Goal: Transaction & Acquisition: Obtain resource

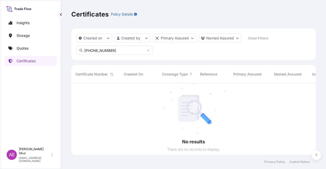
scroll to position [86, 240]
click at [22, 50] on p "Quotes" at bounding box center [23, 48] width 12 height 5
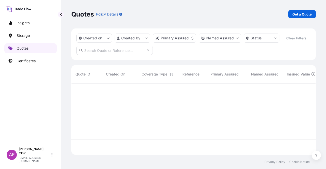
scroll to position [71, 240]
click at [301, 15] on p "Get a Quote" at bounding box center [301, 14] width 19 height 5
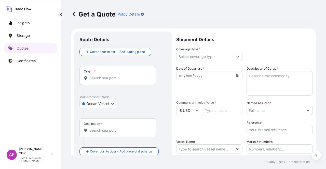
scroll to position [8, 0]
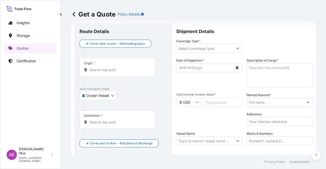
click at [102, 92] on body "Insights Storage Quotes Certificates AE Alp [PERSON_NAME] [EMAIL_ADDRESS][DOMAI…" at bounding box center [163, 84] width 326 height 169
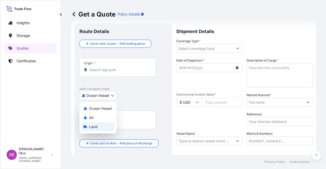
click at [103, 126] on div "Land" at bounding box center [97, 126] width 33 height 9
select select "Land"
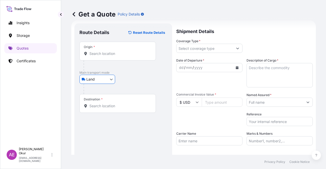
click at [119, 57] on div "Origin *" at bounding box center [117, 51] width 76 height 19
click at [119, 56] on input "Origin *" at bounding box center [119, 53] width 60 height 5
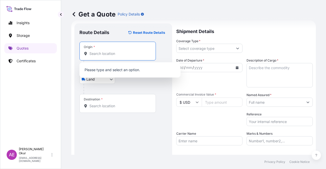
paste input "[GEOGRAPHIC_DATA]"
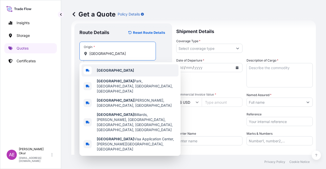
click at [119, 73] on div "[GEOGRAPHIC_DATA]" at bounding box center [129, 70] width 97 height 12
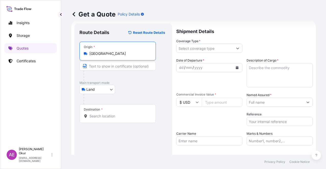
type input "[GEOGRAPHIC_DATA]"
click at [115, 67] on input "Text to appear on certificate" at bounding box center [117, 66] width 76 height 9
paste input "[GEOGRAPHIC_DATA]"
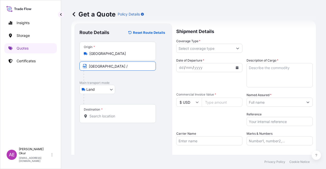
drag, startPoint x: 116, startPoint y: 65, endPoint x: 35, endPoint y: 65, distance: 80.7
click at [51, 65] on div "Insights Storage Quotes Certificates AE Alp [PERSON_NAME] [EMAIL_ADDRESS][DOMAI…" at bounding box center [163, 84] width 326 height 169
paste input "KOLN"
paste input "[GEOGRAPHIC_DATA]"
type input "KOLN/ [GEOGRAPHIC_DATA]"
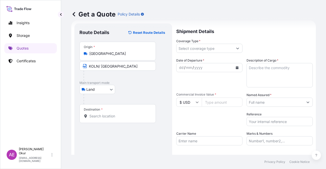
click at [115, 119] on div "Destination *" at bounding box center [117, 113] width 76 height 19
click at [115, 119] on input "Destination *" at bounding box center [119, 116] width 60 height 5
paste input "KOCAELI"
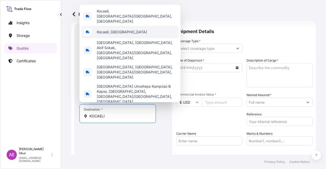
click at [117, 38] on div "Kocaeli, [GEOGRAPHIC_DATA]" at bounding box center [129, 32] width 97 height 12
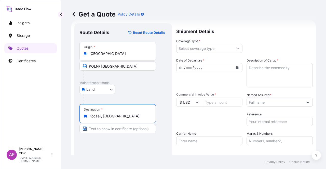
type input "Kocaeli, [GEOGRAPHIC_DATA]"
click at [108, 131] on input "Text to appear on certificate" at bounding box center [117, 128] width 76 height 9
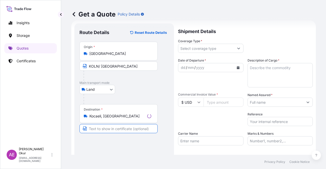
paste input "KOCAELI"
type input "KOCAELI / [GEOGRAPHIC_DATA]"
click at [224, 44] on input "Coverage Type *" at bounding box center [204, 48] width 57 height 9
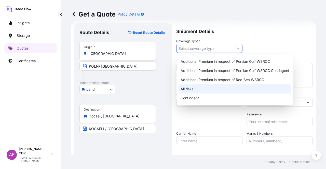
click at [197, 86] on div "All risks" at bounding box center [235, 89] width 113 height 9
type input "All risks"
click at [192, 88] on div "All risks" at bounding box center [235, 89] width 113 height 9
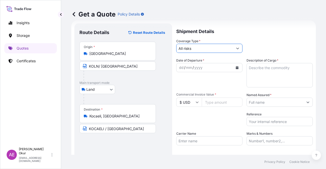
click at [177, 64] on div "dd / mm / yyyy" at bounding box center [204, 67] width 57 height 9
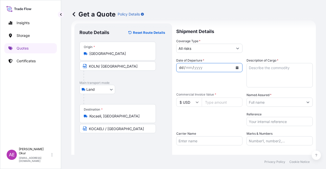
click at [179, 67] on div "dd" at bounding box center [182, 68] width 6 height 6
click at [260, 83] on textarea "Description of Cargo *" at bounding box center [279, 75] width 66 height 24
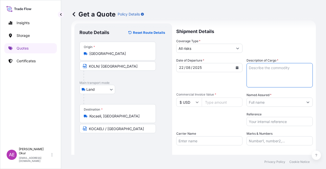
paste textarea "LAMP BLACK 101 POWDER"
type textarea "LAMP BLACK 101 POWDER"
click at [206, 106] on input "Commercial Invoice Value *" at bounding box center [222, 102] width 41 height 9
type input "20922"
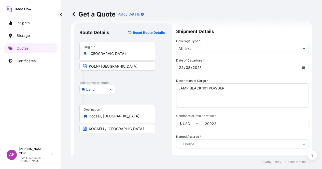
click at [269, 140] on input "Named Assured *" at bounding box center [237, 144] width 123 height 9
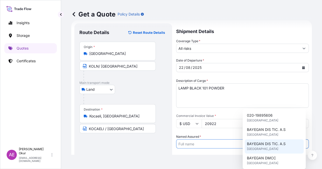
click at [268, 142] on span "BAYEGAN DIS TIC. A.S" at bounding box center [266, 144] width 39 height 5
type input "BAYEGAN DIS TIC. A.S"
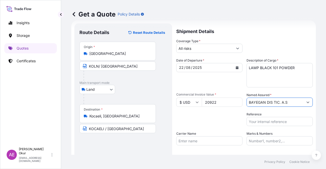
scroll to position [34, 0]
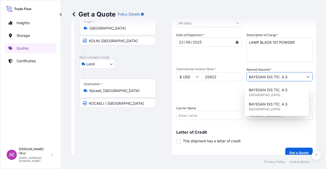
click at [261, 118] on input "Marks & Numbers" at bounding box center [279, 115] width 66 height 9
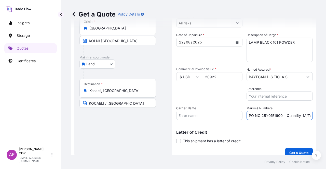
drag, startPoint x: 280, startPoint y: 115, endPoint x: 260, endPoint y: 116, distance: 20.4
click at [260, 116] on input "PO NO:25Y0151600 Quantity M/Tonn: 26,000 Premium: USD 3,37" at bounding box center [279, 115] width 66 height 9
paste input "B0124"
click at [321, 115] on div "Get a Quote Policy Details Route Details Reset Route Details Place of loading R…" at bounding box center [193, 77] width 265 height 155
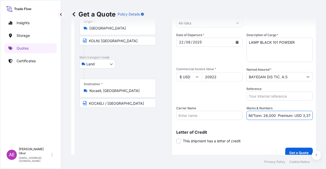
click at [279, 118] on input "PO NO:25B0124600 Quantity M/Tonn: 26,000 Premium: USD 3,37" at bounding box center [279, 115] width 66 height 9
drag, startPoint x: 261, startPoint y: 115, endPoint x: 271, endPoint y: 115, distance: 11.0
click at [271, 115] on input "PO NO:25B0124600 Quantity M/Tonn: 26,000 Premium: USD 3,37" at bounding box center [279, 115] width 66 height 9
paste input "text"
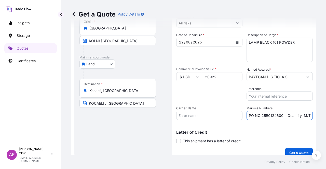
drag, startPoint x: 307, startPoint y: 119, endPoint x: 315, endPoint y: 115, distance: 9.7
click at [326, 117] on div "Get a Quote Policy Details Route Details Reset Route Details Place of loading R…" at bounding box center [193, 77] width 265 height 155
drag, startPoint x: 298, startPoint y: 114, endPoint x: 326, endPoint y: 115, distance: 27.6
click at [326, 115] on div "Get a Quote Policy Details Route Details Reset Route Details Place of loading R…" at bounding box center [193, 77] width 265 height 155
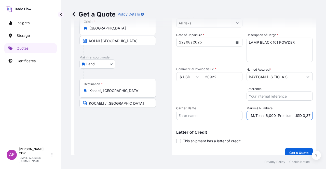
click at [303, 116] on input "PO NO:25B0124600 Quantity M/Tonn: 6,000 Premium: USD 3,37" at bounding box center [279, 115] width 66 height 9
click at [300, 116] on input "PO NO:25B0124600 Quantity M/Tonn: 6,000 Premium: USD 3,37" at bounding box center [279, 115] width 66 height 9
drag, startPoint x: 299, startPoint y: 116, endPoint x: 315, endPoint y: 116, distance: 15.3
click at [315, 116] on div "Get a Quote Policy Details Route Details Reset Route Details Place of loading R…" at bounding box center [193, 77] width 265 height 155
paste input "2,30"
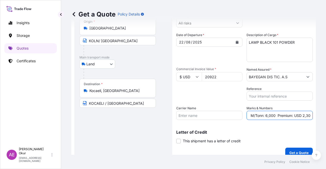
scroll to position [39, 0]
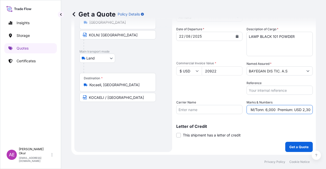
type input "PO NO:25B0124600 Quantity M/Tonn: 6,000 Premium: USD 2,30"
click at [291, 147] on p "Get a Quote" at bounding box center [298, 147] width 19 height 5
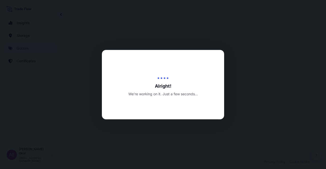
select select "Land"
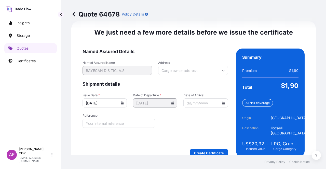
scroll to position [651, 0]
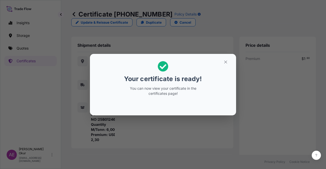
click at [226, 57] on section "Your certificate is ready! You can now view your certificate in the certificate…" at bounding box center [163, 85] width 146 height 62
click at [225, 61] on icon "button" at bounding box center [225, 62] width 5 height 5
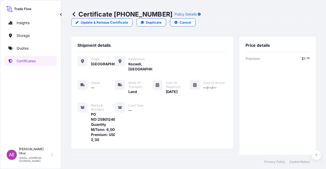
scroll to position [117, 0]
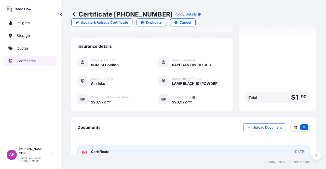
click at [95, 149] on span "Certificate" at bounding box center [100, 151] width 18 height 5
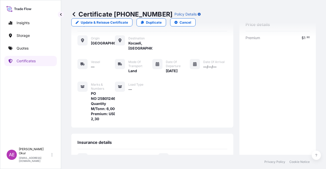
scroll to position [0, 0]
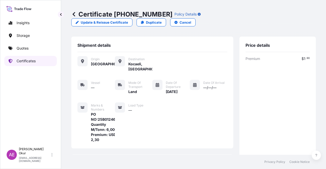
click at [36, 44] on link "Quotes" at bounding box center [30, 48] width 52 height 10
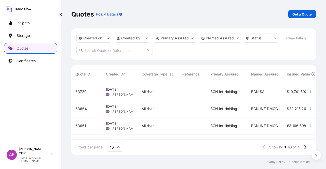
click at [309, 13] on p "Get a Quote" at bounding box center [301, 14] width 19 height 5
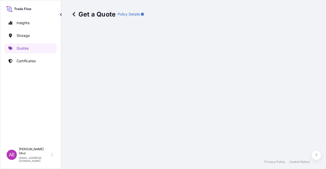
select select "Ocean Vessel"
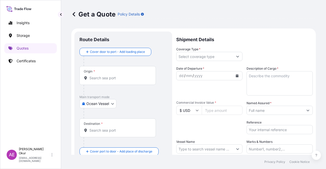
scroll to position [8, 0]
